Goal: Navigation & Orientation: Find specific page/section

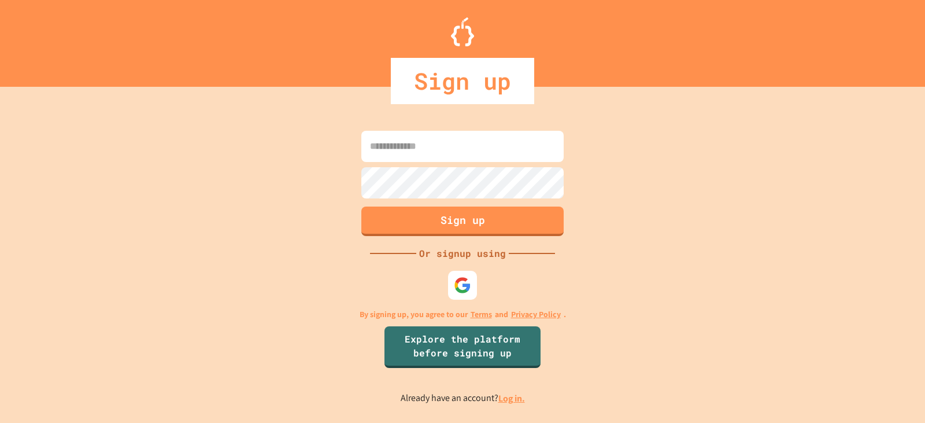
click at [404, 158] on input at bounding box center [462, 146] width 202 height 31
type input "*"
type input "**********"
click at [407, 146] on input "**********" at bounding box center [462, 146] width 202 height 31
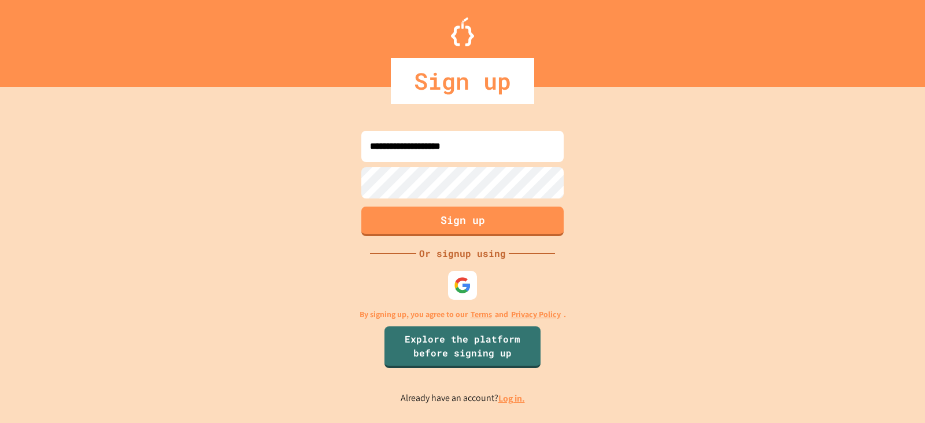
click at [407, 146] on input "**********" at bounding box center [462, 146] width 202 height 31
click at [463, 286] on img at bounding box center [462, 284] width 19 height 19
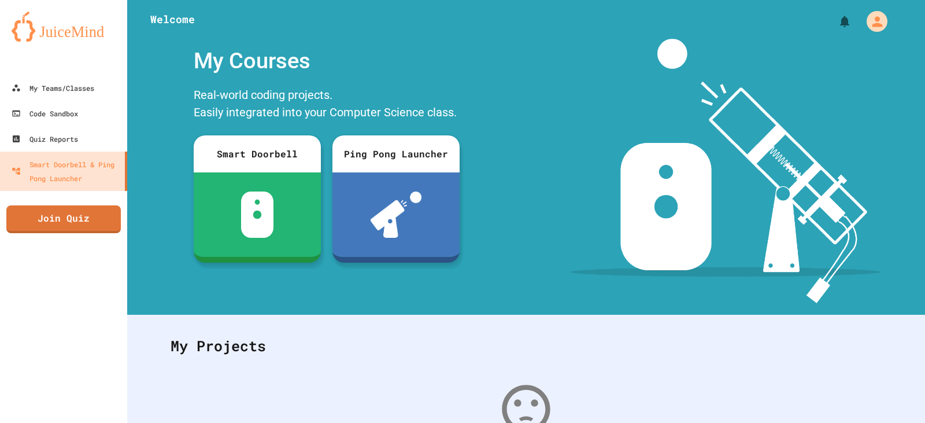
scroll to position [116, 0]
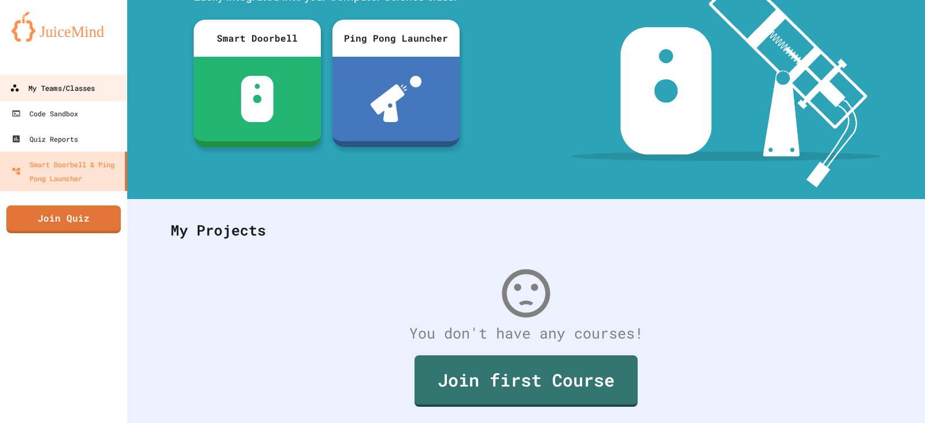
click at [22, 81] on div "My Teams/Classes" at bounding box center [52, 88] width 85 height 14
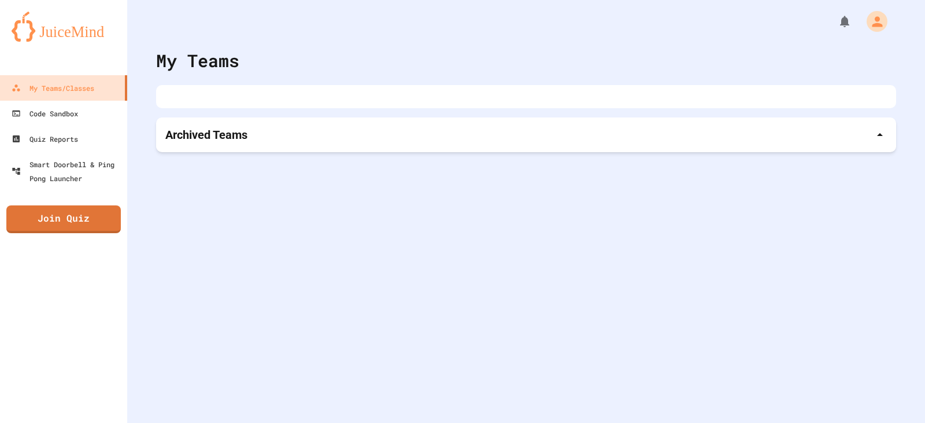
click at [276, 147] on div "Archived Teams" at bounding box center [526, 134] width 740 height 35
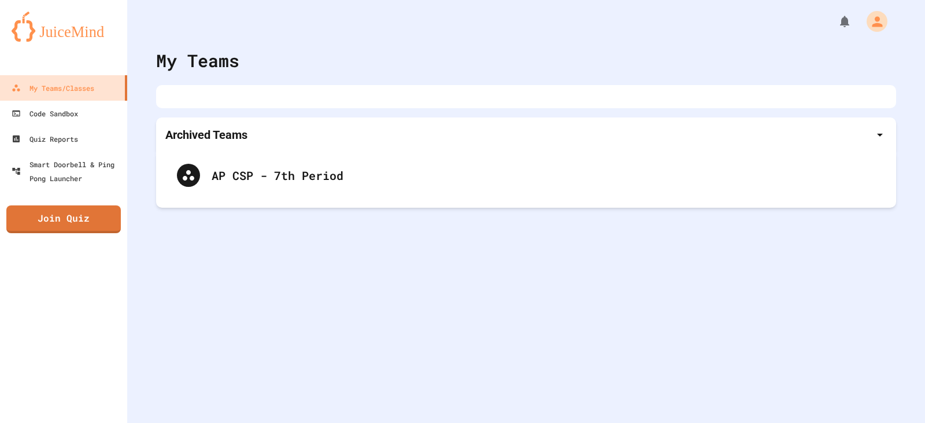
click at [276, 147] on div "Archived Teams" at bounding box center [526, 134] width 740 height 35
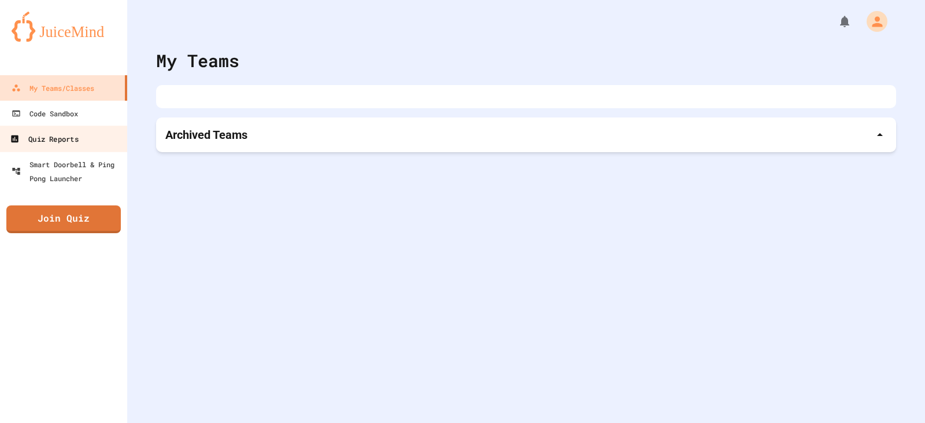
click at [73, 128] on link "Quiz Reports" at bounding box center [63, 139] width 131 height 26
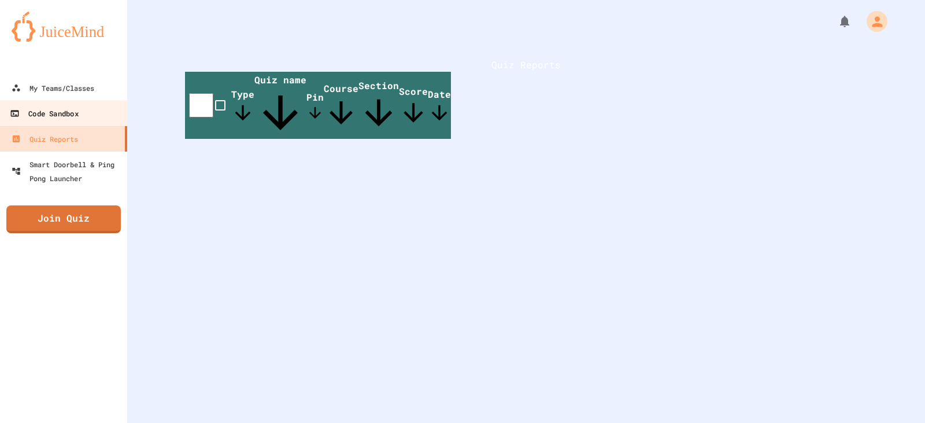
click at [73, 116] on div "Code Sandbox" at bounding box center [44, 113] width 68 height 14
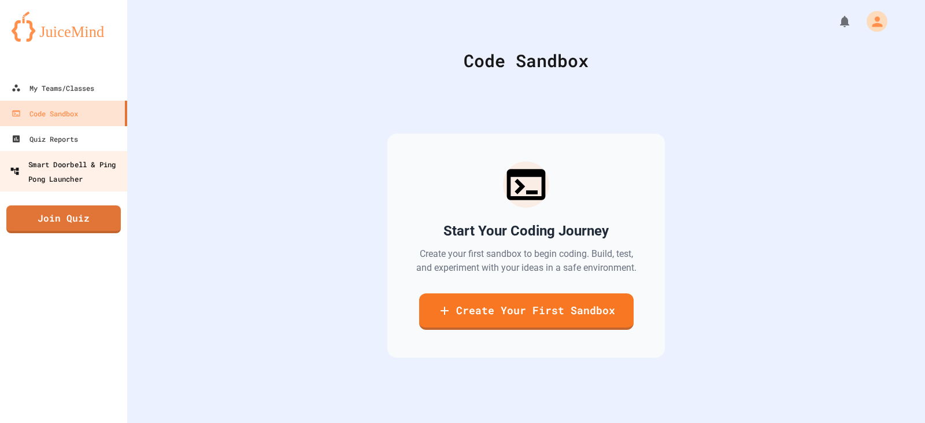
click at [79, 176] on div "Smart Doorbell & Ping Pong Launcher" at bounding box center [67, 171] width 115 height 28
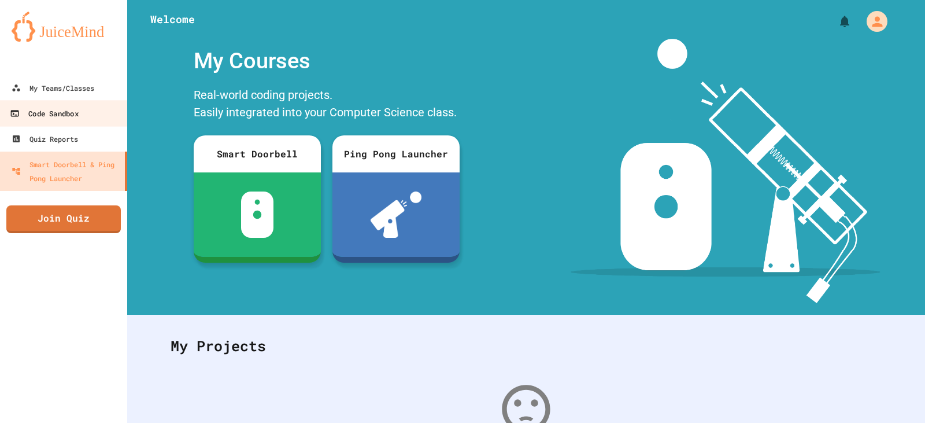
click at [77, 105] on link "Code Sandbox" at bounding box center [63, 113] width 131 height 26
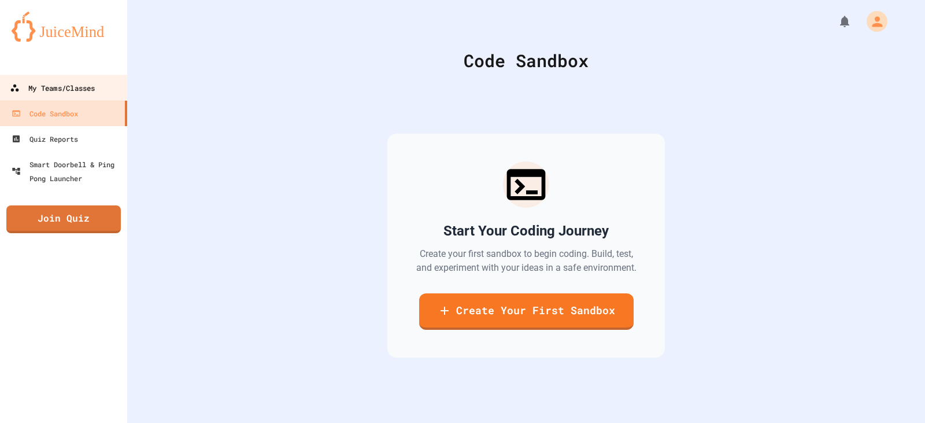
click at [82, 83] on div "My Teams/Classes" at bounding box center [52, 88] width 85 height 14
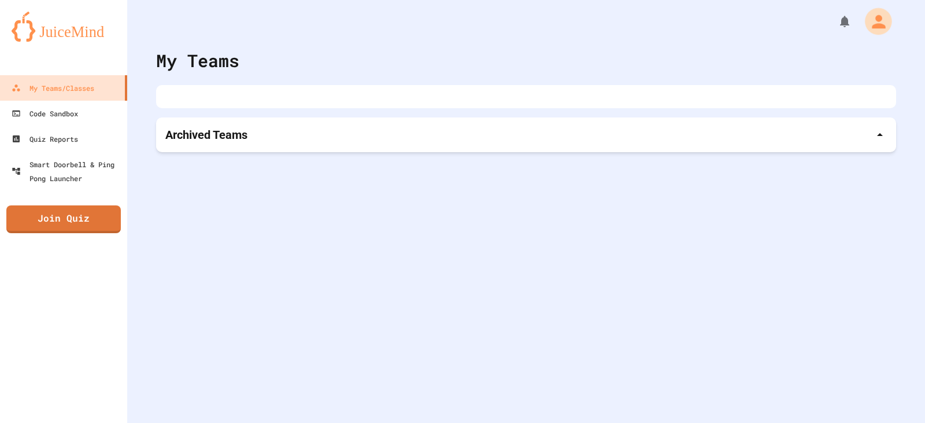
click at [869, 29] on icon "My Account" at bounding box center [879, 22] width 20 height 20
click at [312, 202] on div "My Teams Archived Teams" at bounding box center [526, 211] width 798 height 423
click at [91, 180] on div "Smart Doorbell & Ping Pong Launcher" at bounding box center [67, 171] width 115 height 28
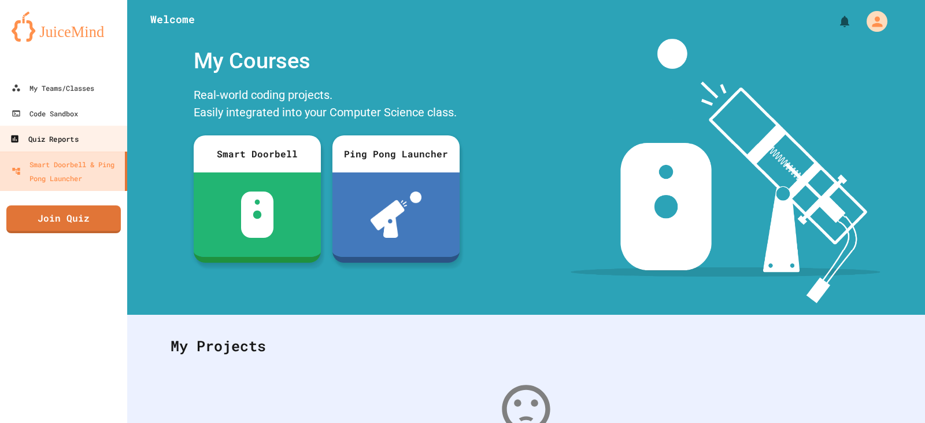
click at [78, 146] on div "Quiz Reports" at bounding box center [44, 139] width 68 height 14
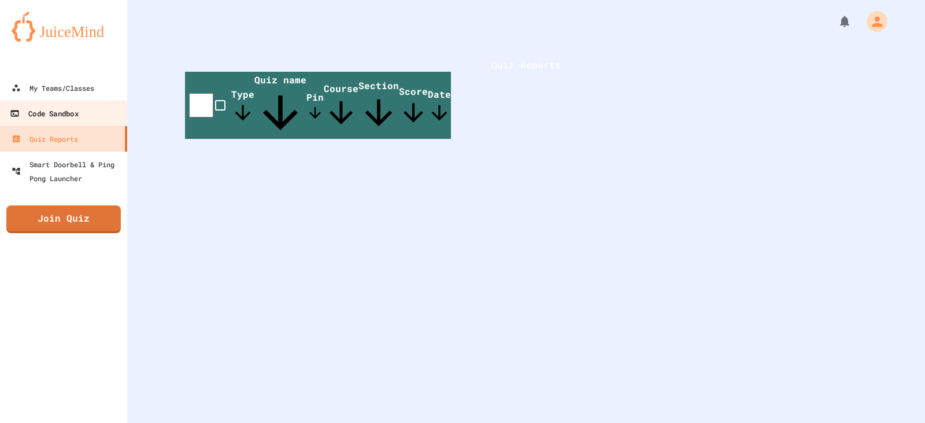
click at [75, 109] on div "Code Sandbox" at bounding box center [44, 113] width 68 height 14
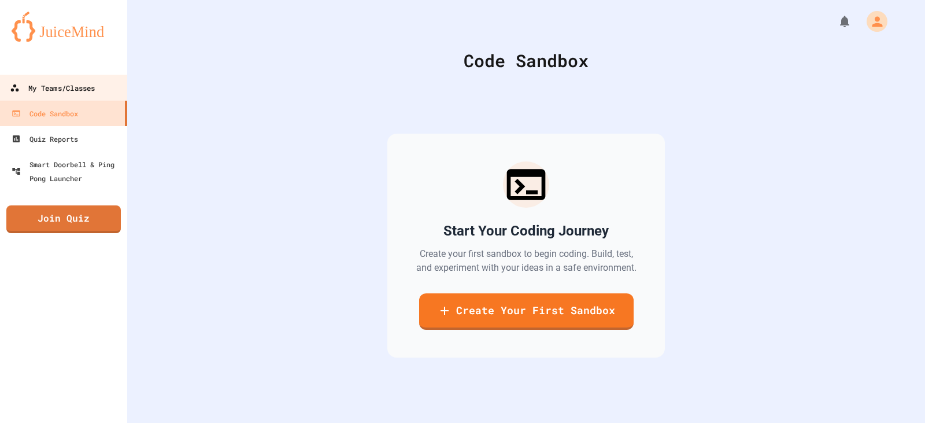
click at [72, 78] on link "My Teams/Classes" at bounding box center [63, 88] width 131 height 26
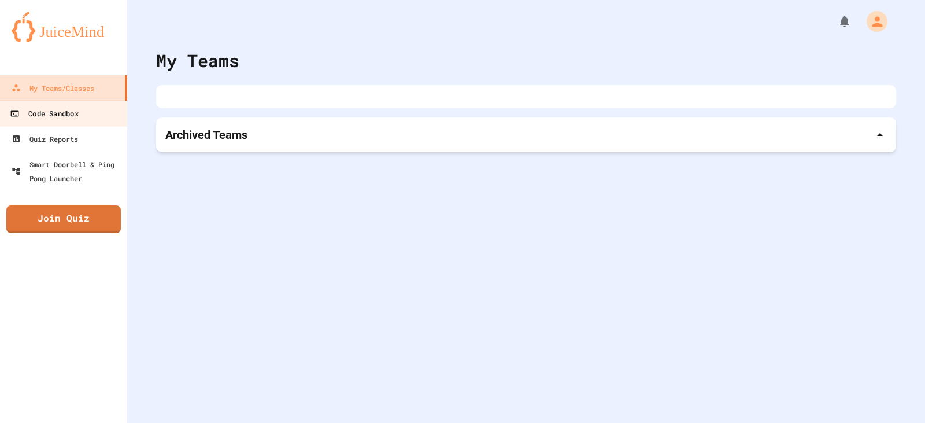
click at [72, 113] on div "Code Sandbox" at bounding box center [44, 113] width 68 height 14
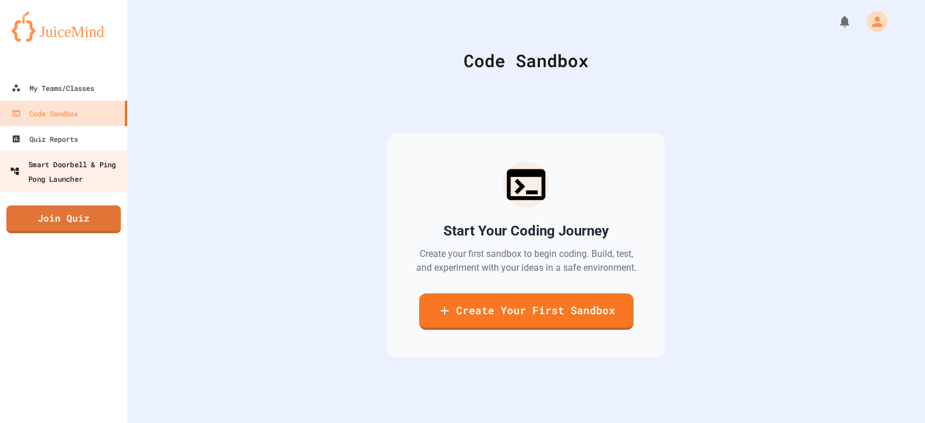
click at [68, 158] on div "Smart Doorbell & Ping Pong Launcher" at bounding box center [67, 171] width 115 height 28
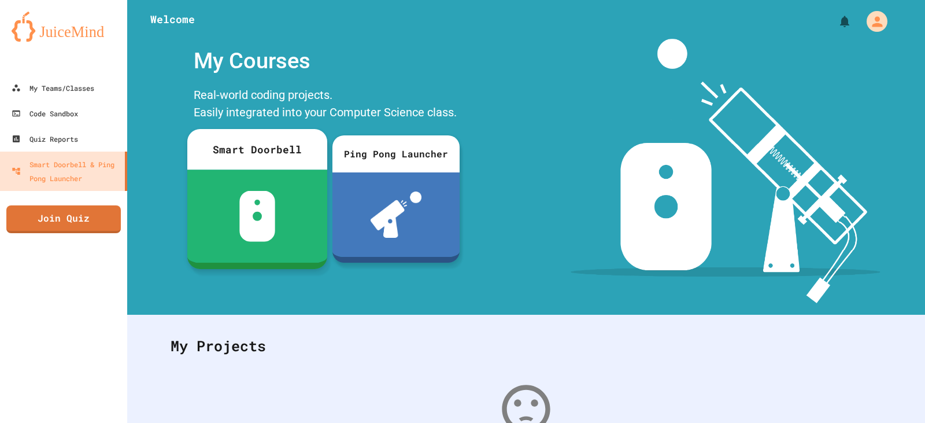
scroll to position [157, 0]
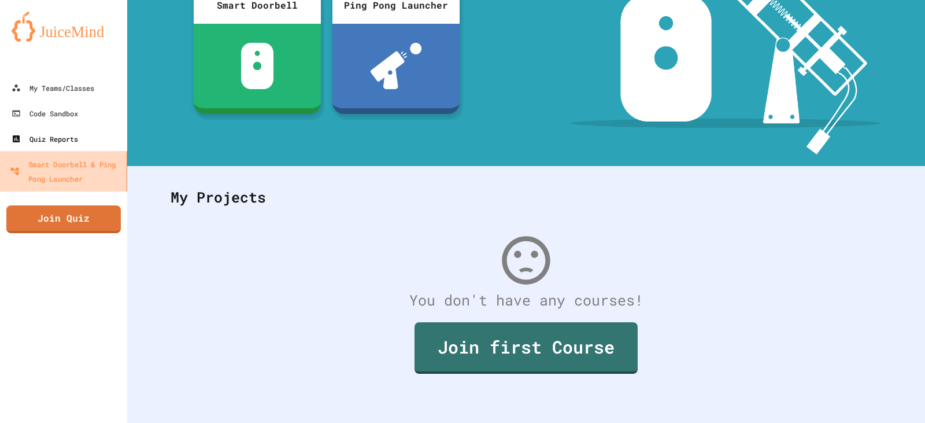
click at [77, 149] on link "Quiz Reports" at bounding box center [63, 138] width 127 height 25
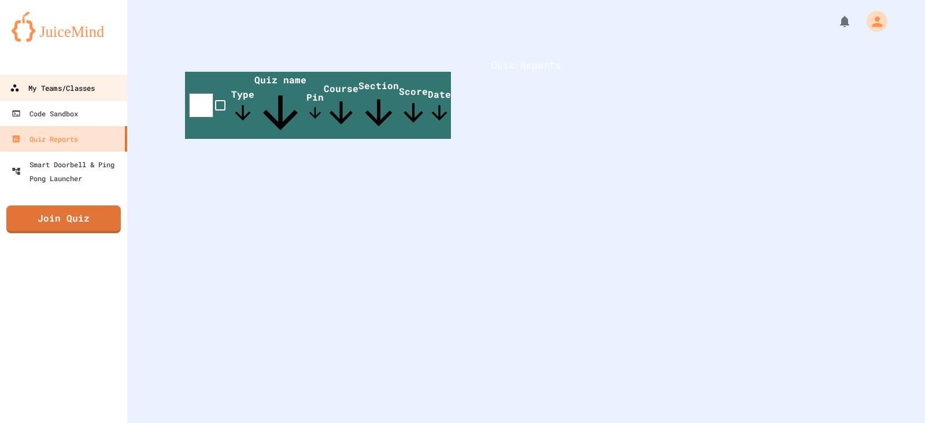
click at [61, 91] on div "My Teams/Classes" at bounding box center [52, 88] width 85 height 14
